Goal: Transaction & Acquisition: Purchase product/service

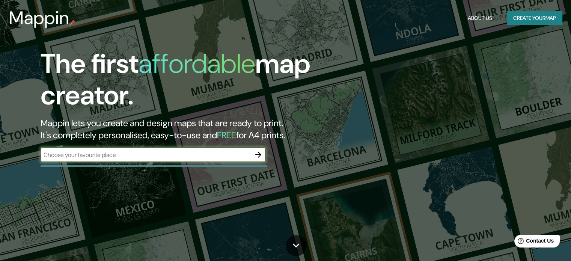
click at [531, 14] on button "Create your map" at bounding box center [534, 18] width 55 height 14
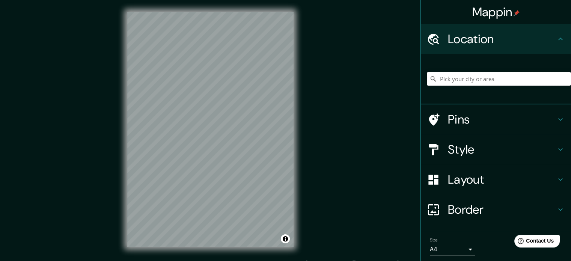
click at [535, 76] on input "Pick your city or area" at bounding box center [499, 79] width 144 height 14
click at [529, 82] on input "Pick your city or area" at bounding box center [499, 79] width 144 height 14
click at [493, 82] on input "Pick your city or area" at bounding box center [499, 79] width 144 height 14
click at [481, 112] on h4 "Pins" at bounding box center [502, 119] width 108 height 15
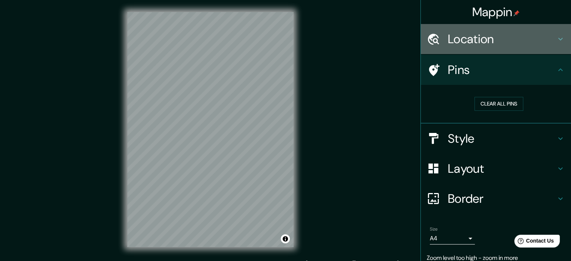
click at [502, 42] on h4 "Location" at bounding box center [502, 39] width 108 height 15
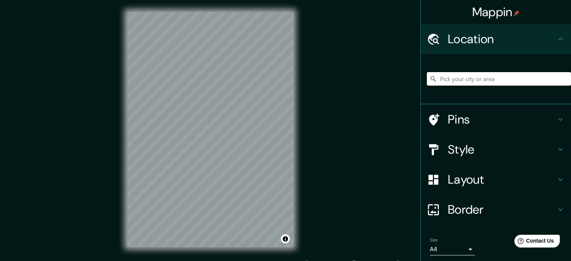
click at [492, 84] on input "Pick your city or area" at bounding box center [499, 79] width 144 height 14
click at [497, 82] on input "Pick your city or area" at bounding box center [499, 79] width 144 height 14
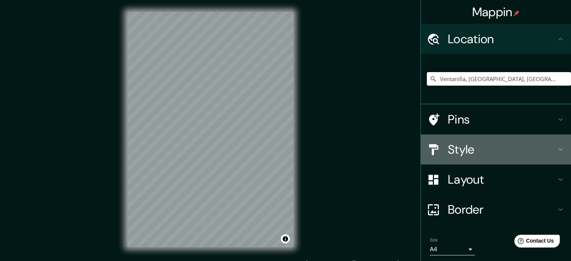
click at [504, 150] on h4 "Style" at bounding box center [502, 149] width 108 height 15
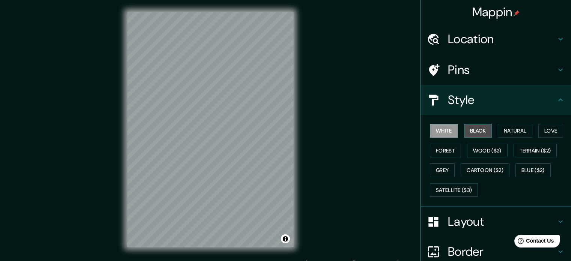
click at [483, 128] on button "Black" at bounding box center [478, 131] width 28 height 14
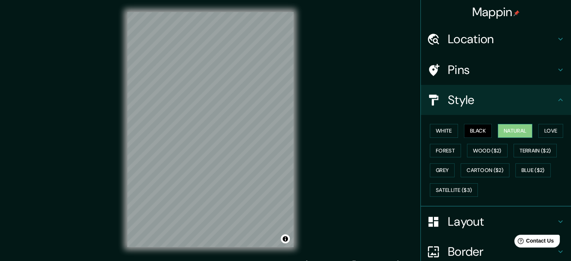
click at [522, 131] on button "Natural" at bounding box center [515, 131] width 35 height 14
click at [543, 133] on button "Love" at bounding box center [551, 131] width 25 height 14
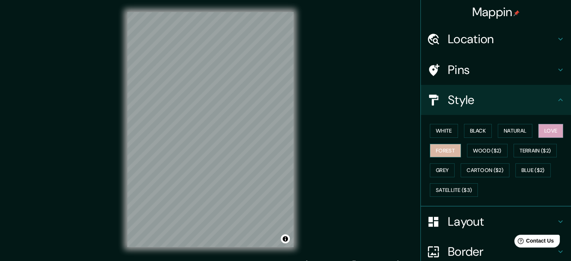
click at [430, 148] on button "Forest" at bounding box center [445, 151] width 31 height 14
click at [473, 153] on button "Wood ($2)" at bounding box center [487, 151] width 41 height 14
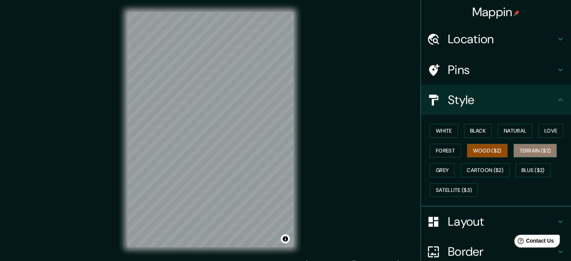
click at [525, 153] on button "Terrain ($2)" at bounding box center [536, 151] width 44 height 14
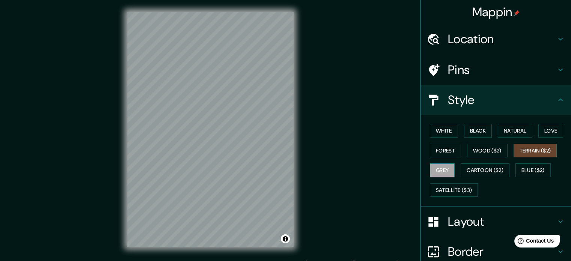
click at [432, 172] on button "Grey" at bounding box center [442, 170] width 25 height 14
click at [444, 129] on button "White" at bounding box center [444, 131] width 28 height 14
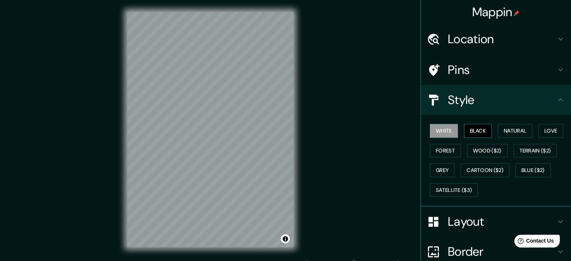
click at [480, 129] on button "Black" at bounding box center [478, 131] width 28 height 14
click at [507, 130] on button "Natural" at bounding box center [515, 131] width 35 height 14
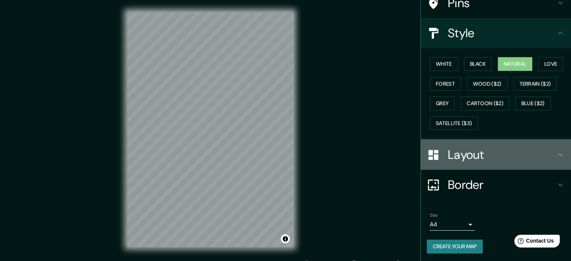
click at [477, 149] on h4 "Layout" at bounding box center [502, 154] width 108 height 15
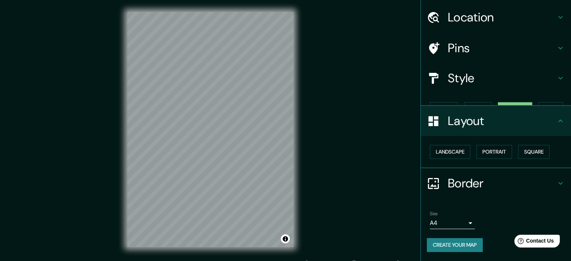
scroll to position [8, 0]
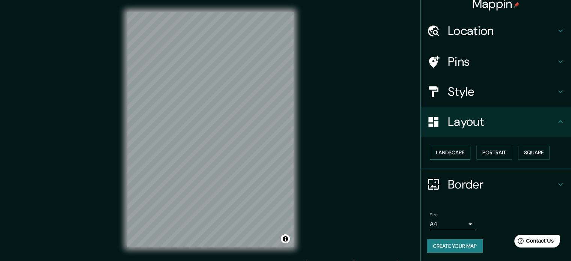
click at [440, 153] on button "Landscape" at bounding box center [450, 153] width 41 height 14
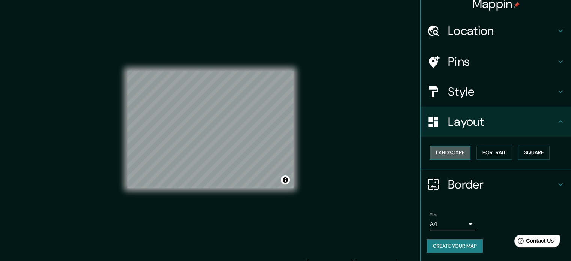
click at [440, 153] on button "Landscape" at bounding box center [450, 153] width 41 height 14
click at [491, 154] on button "Portrait" at bounding box center [495, 153] width 36 height 14
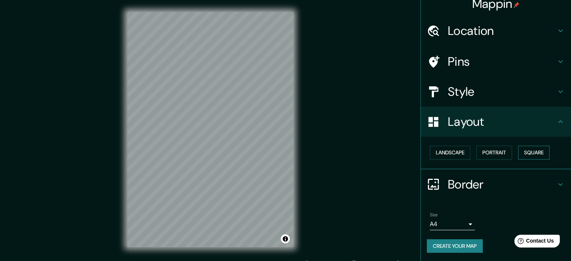
click at [524, 154] on button "Square" at bounding box center [534, 153] width 32 height 14
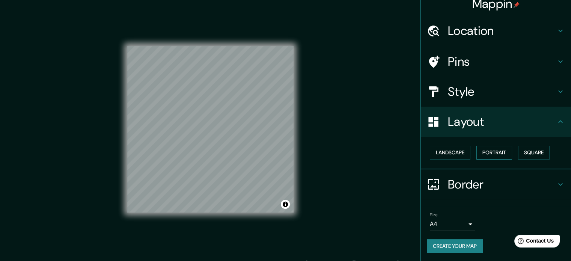
click at [479, 151] on button "Portrait" at bounding box center [495, 153] width 36 height 14
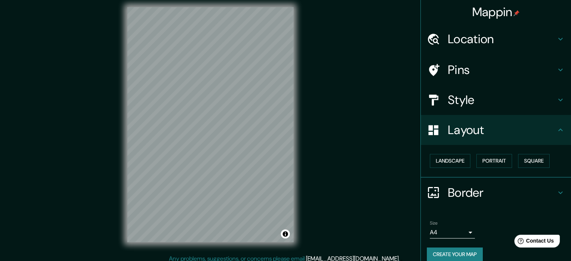
scroll to position [0, 0]
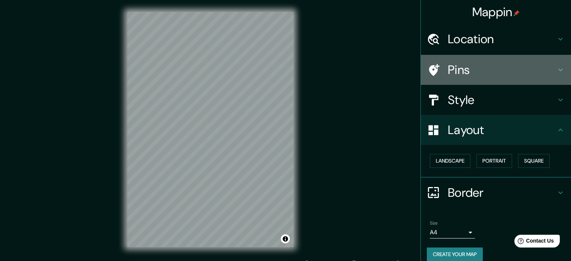
click at [466, 72] on h4 "Pins" at bounding box center [502, 69] width 108 height 15
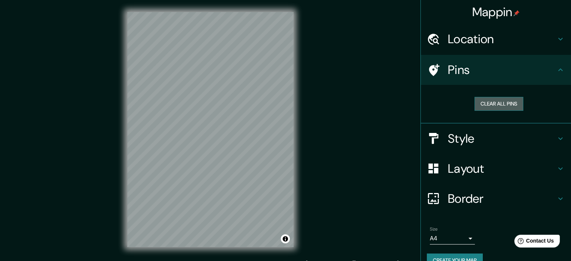
click at [496, 99] on button "Clear all pins" at bounding box center [499, 104] width 49 height 14
click at [504, 105] on button "Clear all pins" at bounding box center [499, 104] width 49 height 14
click at [510, 104] on button "Clear all pins" at bounding box center [499, 104] width 49 height 14
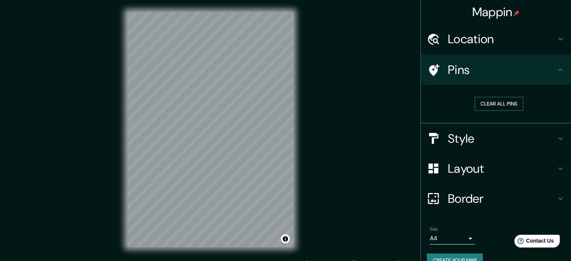
click at [510, 104] on button "Clear all pins" at bounding box center [499, 104] width 49 height 14
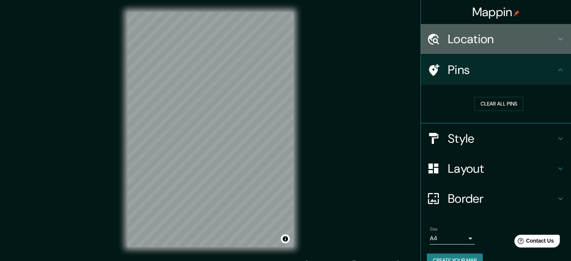
click at [464, 44] on h4 "Location" at bounding box center [502, 39] width 108 height 15
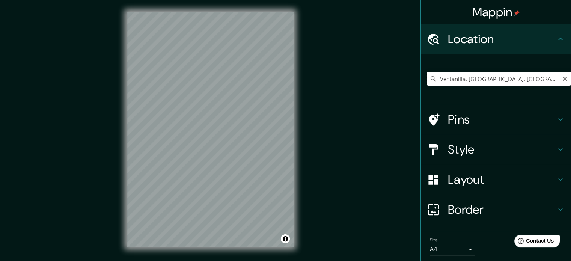
click at [487, 81] on input "Ventanilla, [GEOGRAPHIC_DATA], [GEOGRAPHIC_DATA]" at bounding box center [499, 79] width 144 height 14
click at [542, 81] on input "Ventanilla, [GEOGRAPHIC_DATA], [GEOGRAPHIC_DATA]" at bounding box center [499, 79] width 144 height 14
drag, startPoint x: 499, startPoint y: 80, endPoint x: 466, endPoint y: 79, distance: 33.1
click at [466, 79] on input "Ventanilla, [GEOGRAPHIC_DATA], [GEOGRAPHIC_DATA]" at bounding box center [499, 79] width 144 height 14
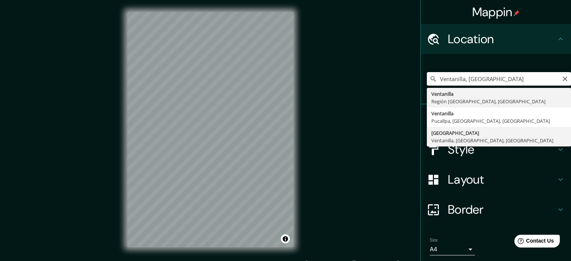
type input "[GEOGRAPHIC_DATA], [GEOGRAPHIC_DATA], [GEOGRAPHIC_DATA], [GEOGRAPHIC_DATA]"
